Goal: Navigation & Orientation: Find specific page/section

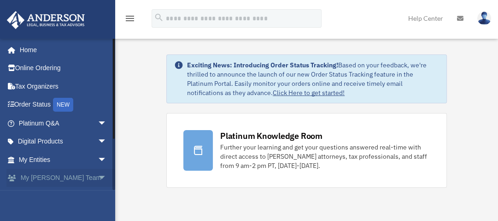
scroll to position [37, 0]
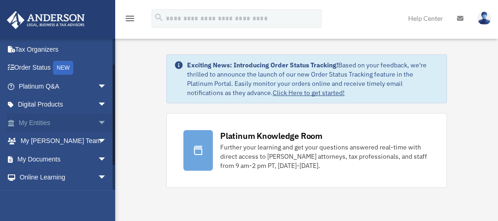
click at [38, 122] on link "My Entities arrow_drop_down" at bounding box center [63, 122] width 114 height 18
click at [98, 121] on span "arrow_drop_down" at bounding box center [107, 122] width 18 height 19
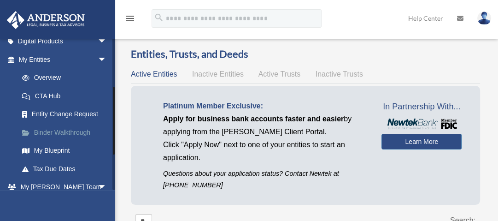
scroll to position [111, 0]
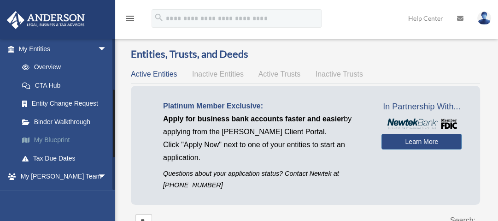
click at [46, 140] on link "My Blueprint" at bounding box center [67, 140] width 108 height 18
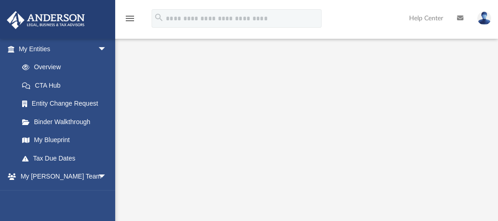
scroll to position [68, 0]
click at [98, 48] on span "arrow_drop_down" at bounding box center [107, 49] width 18 height 19
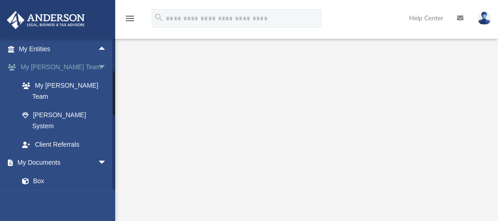
click at [98, 65] on span "arrow_drop_down" at bounding box center [107, 67] width 18 height 19
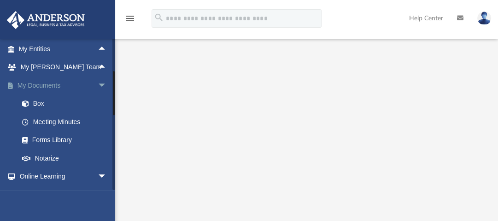
click at [98, 83] on span "arrow_drop_down" at bounding box center [107, 85] width 18 height 19
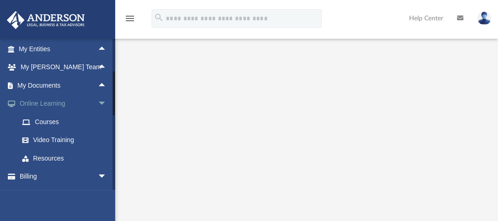
click at [98, 101] on span "arrow_drop_down" at bounding box center [107, 104] width 18 height 19
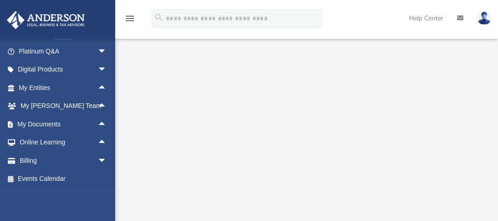
scroll to position [111, 0]
